Goal: Task Accomplishment & Management: Manage account settings

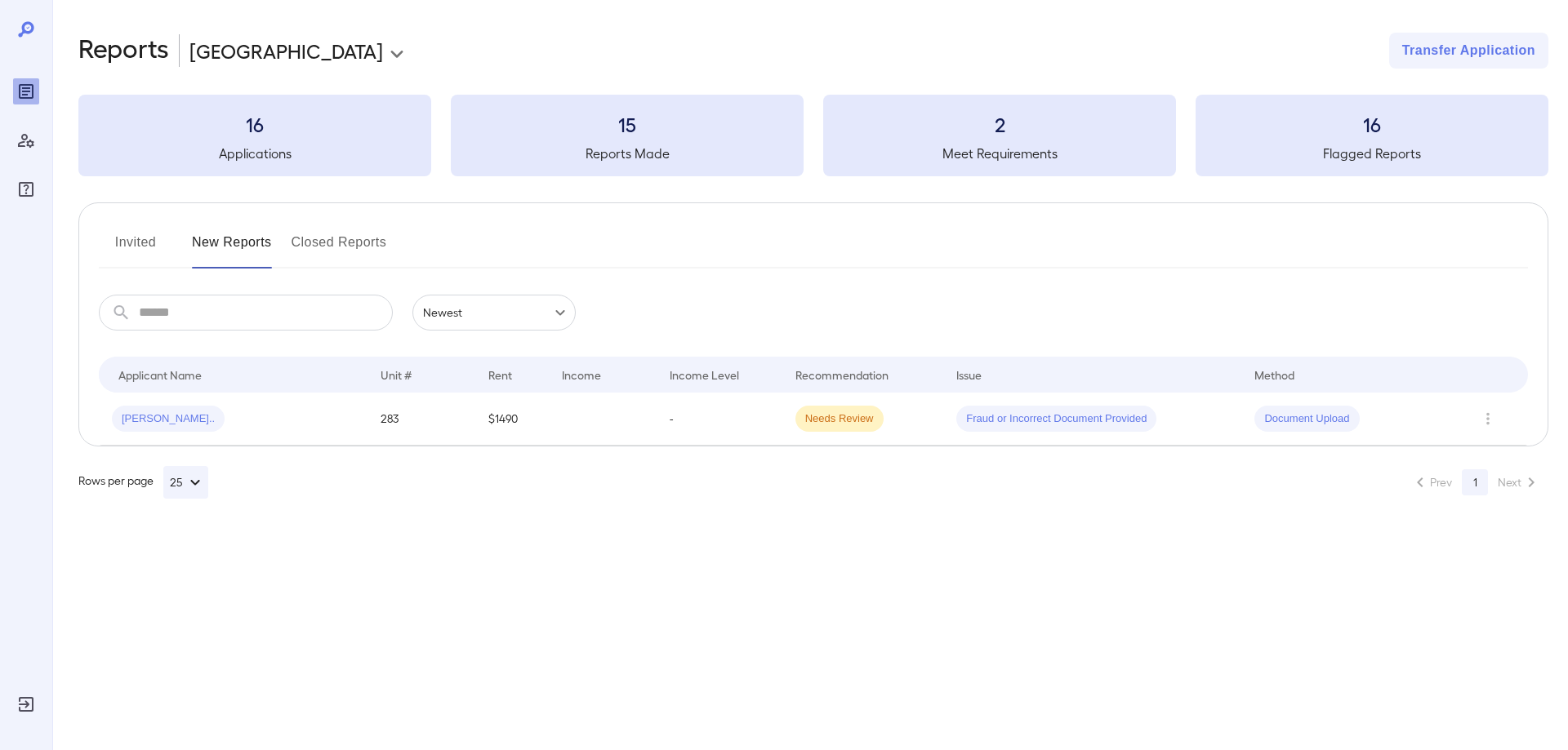
click at [837, 313] on div "​ ​ Newest ******" at bounding box center [813, 312] width 1429 height 36
click at [28, 98] on icon "Reports" at bounding box center [26, 92] width 15 height 15
click at [124, 237] on button "Invited" at bounding box center [135, 249] width 73 height 39
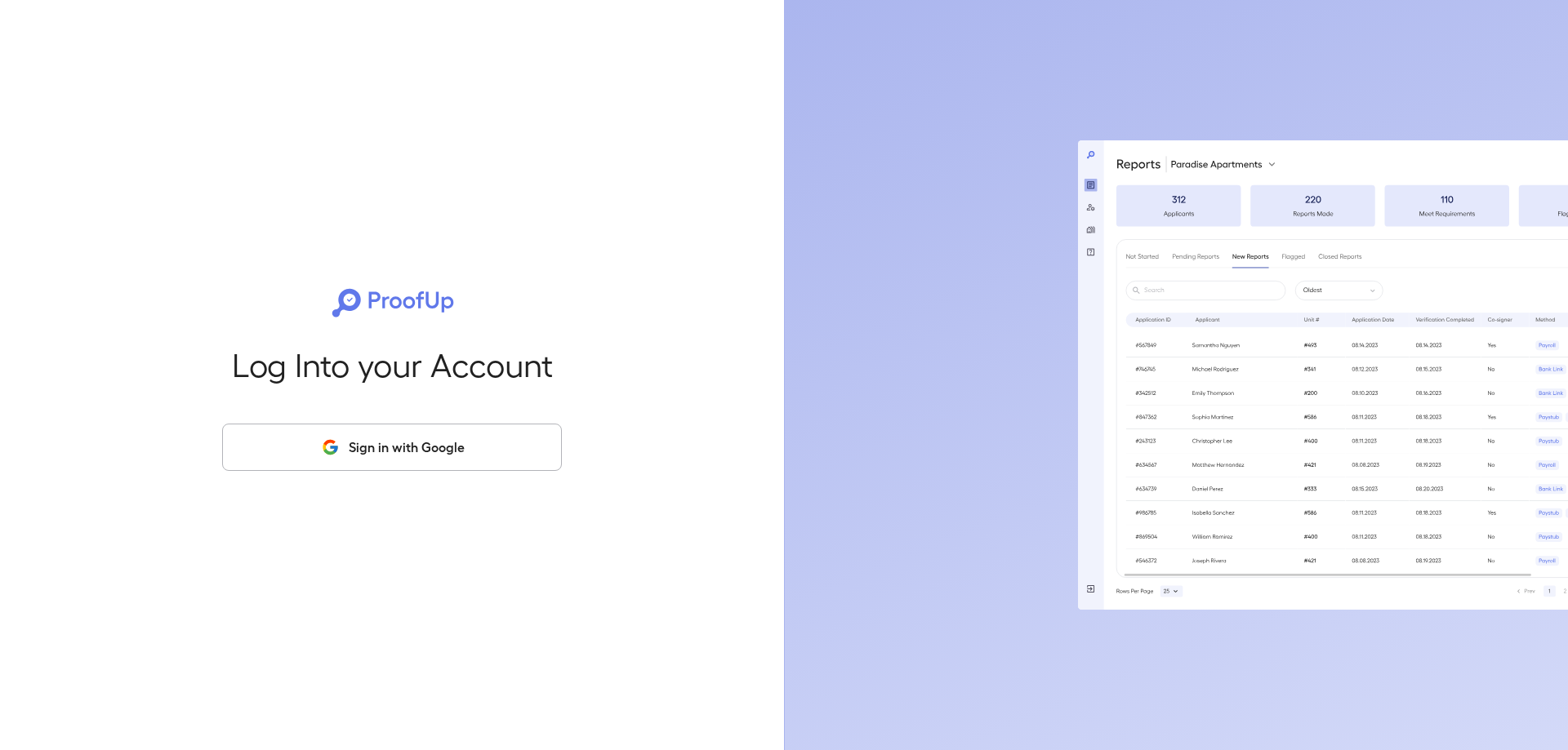
click at [366, 451] on button "Sign in with Google" at bounding box center [392, 447] width 339 height 48
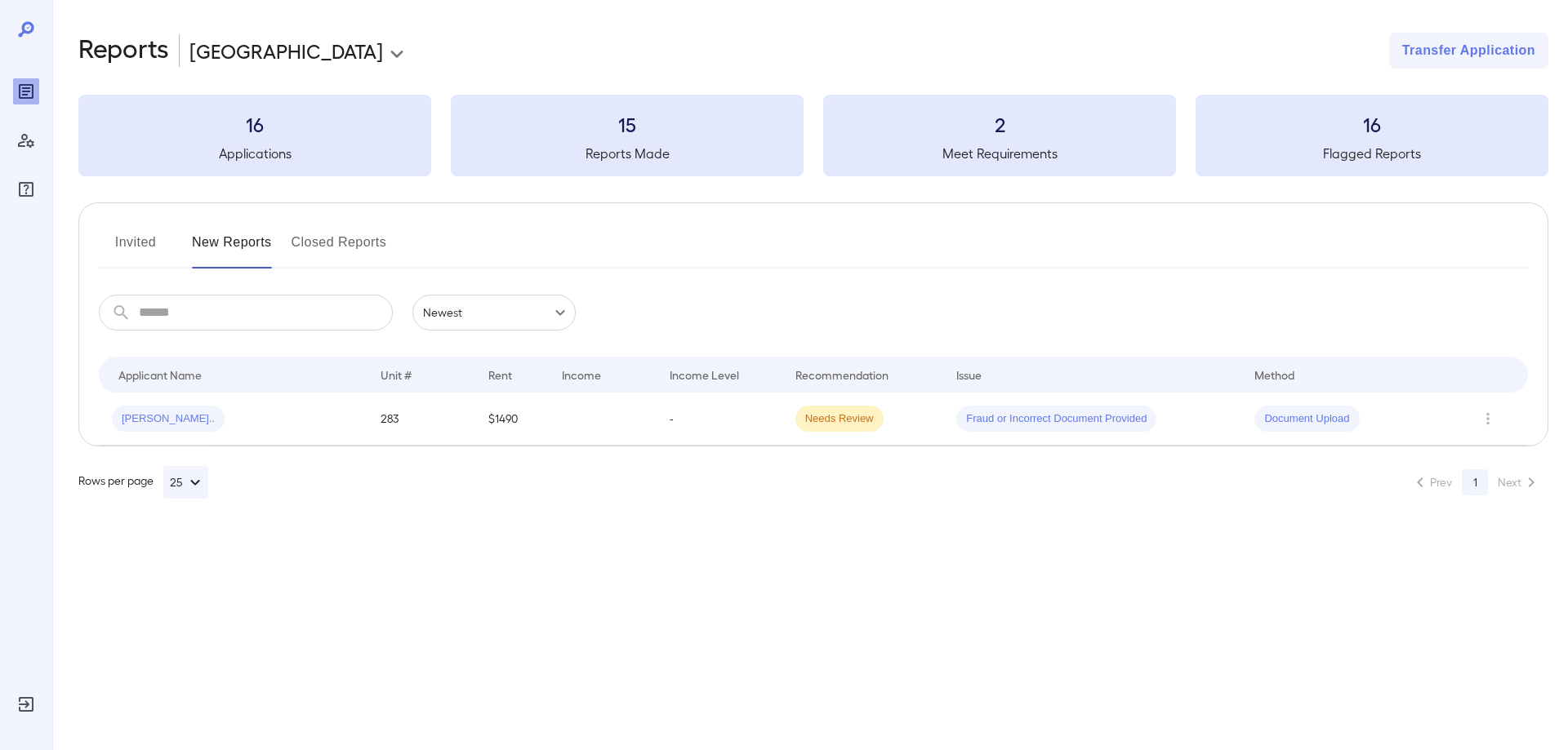
drag, startPoint x: 129, startPoint y: 243, endPoint x: 171, endPoint y: 237, distance: 42.4
click at [137, 242] on button "Invited" at bounding box center [135, 249] width 73 height 39
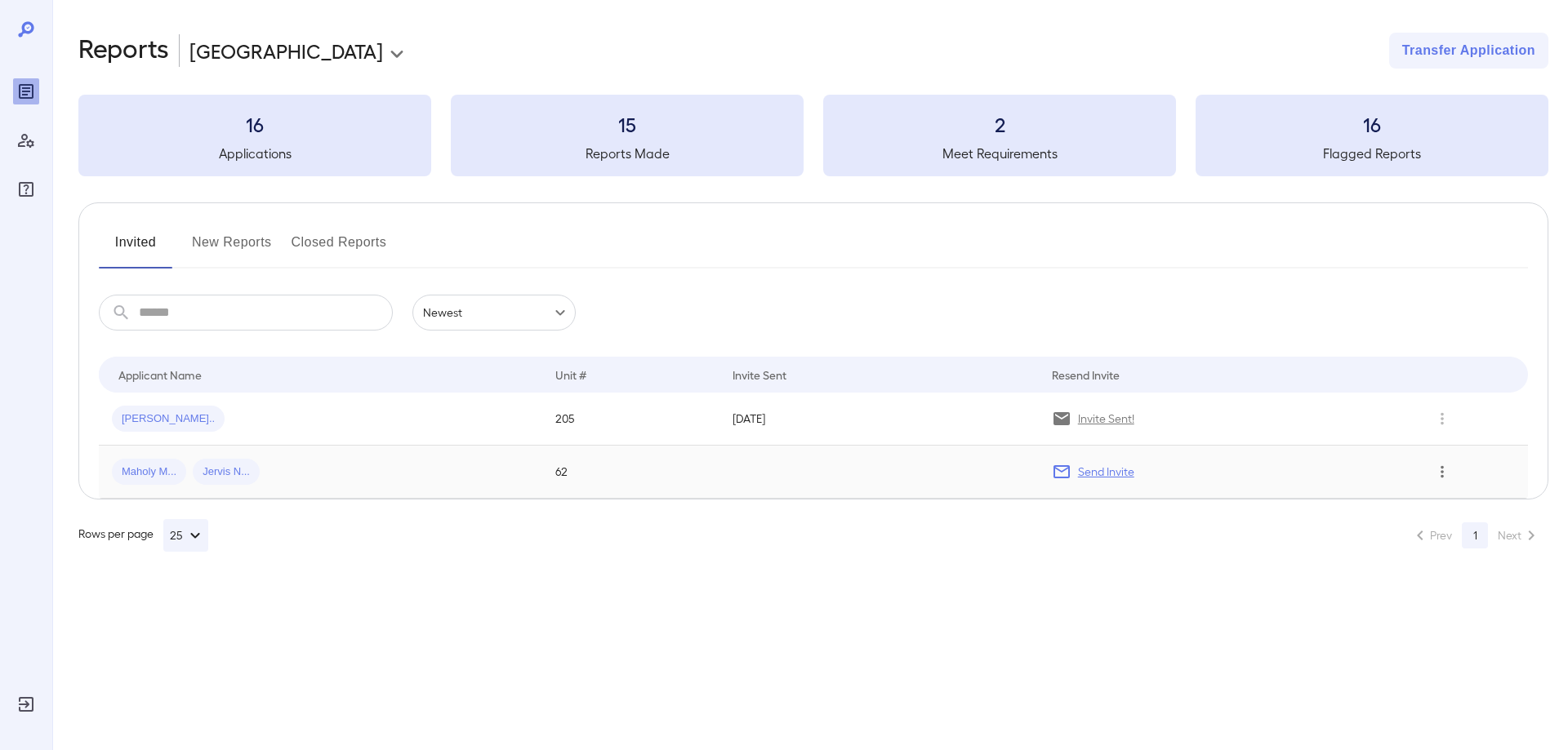
click at [1435, 473] on icon "Row Actions" at bounding box center [1442, 472] width 18 height 20
drag, startPoint x: 1462, startPoint y: 536, endPoint x: 1162, endPoint y: 673, distance: 329.8
click at [1194, 674] on div "View Application Remove Application" at bounding box center [784, 375] width 1568 height 750
click at [1467, 543] on li "Remove Application" at bounding box center [1491, 531] width 129 height 26
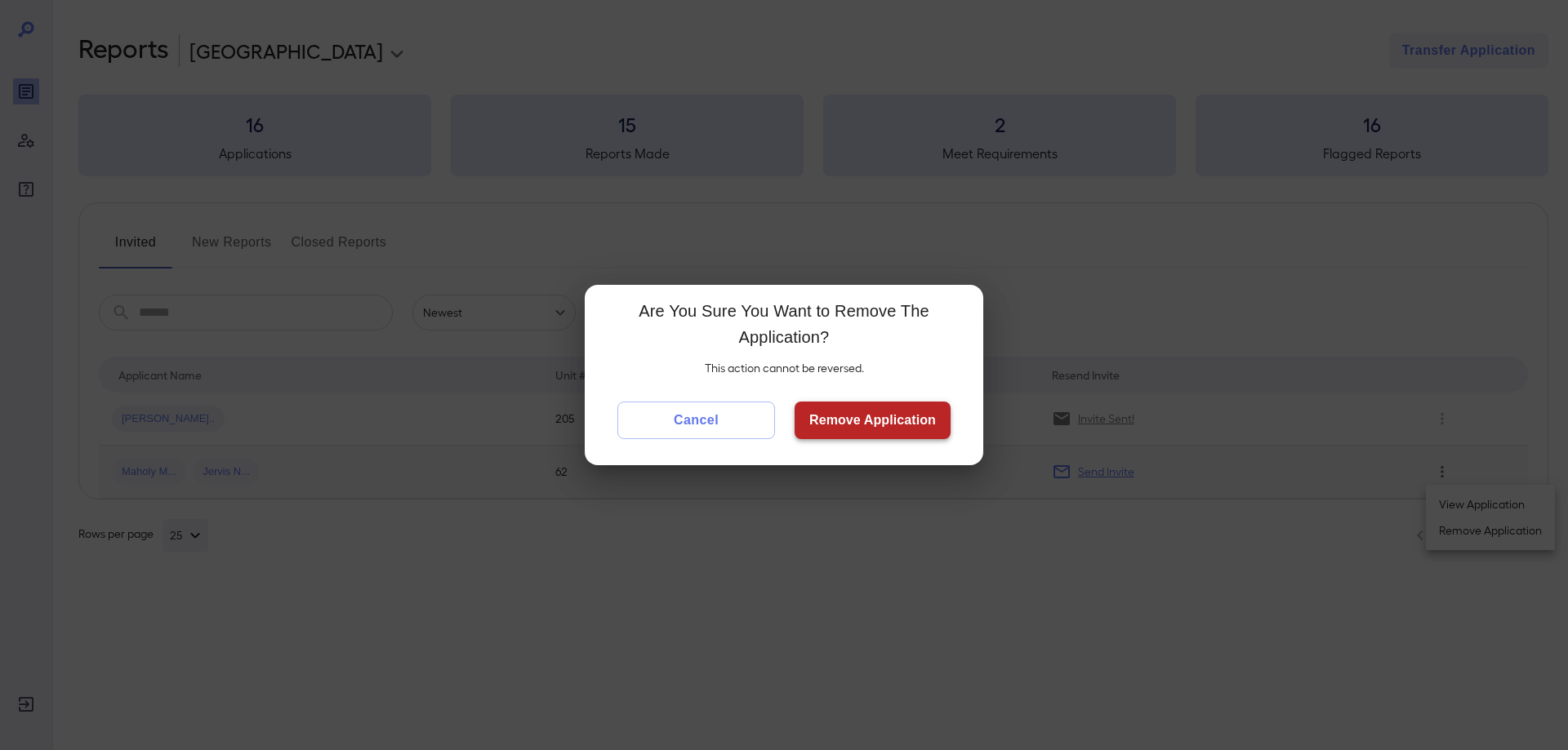
click at [859, 413] on button "Remove Application" at bounding box center [873, 421] width 156 height 38
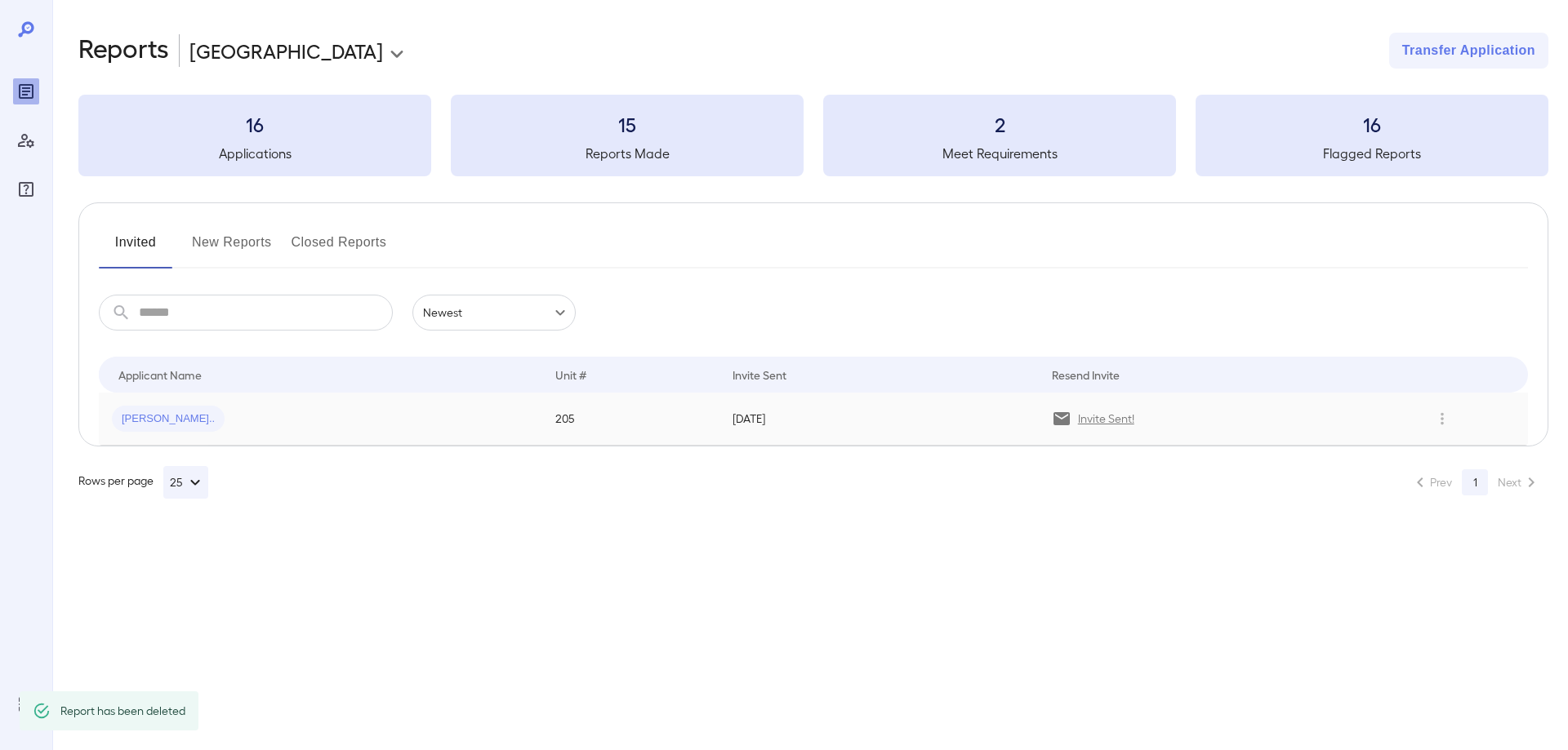
click at [317, 414] on div "[PERSON_NAME].." at bounding box center [320, 419] width 417 height 26
